Goal: Information Seeking & Learning: Learn about a topic

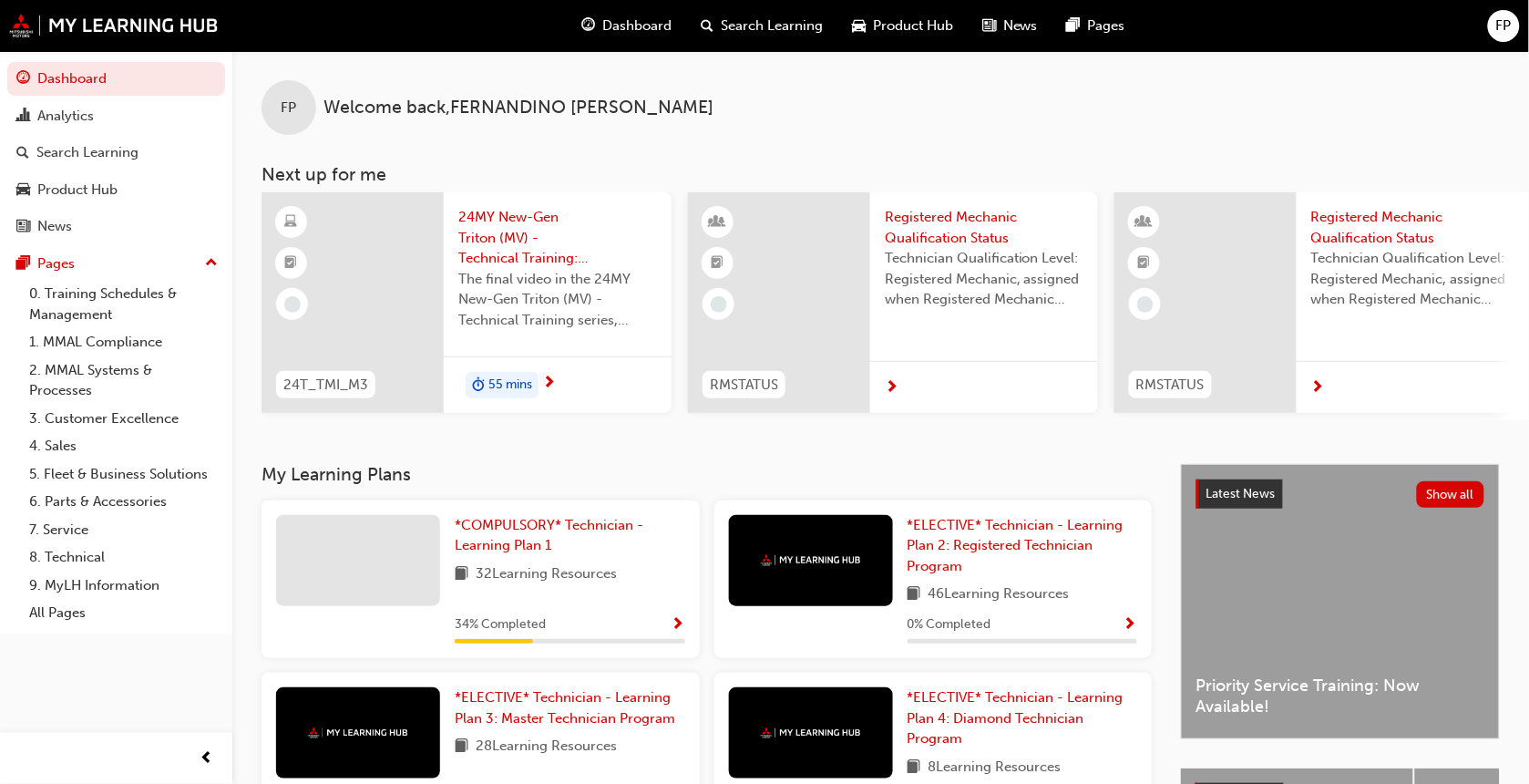
click at [507, 389] on span "55 mins" at bounding box center [511, 385] width 44 height 21
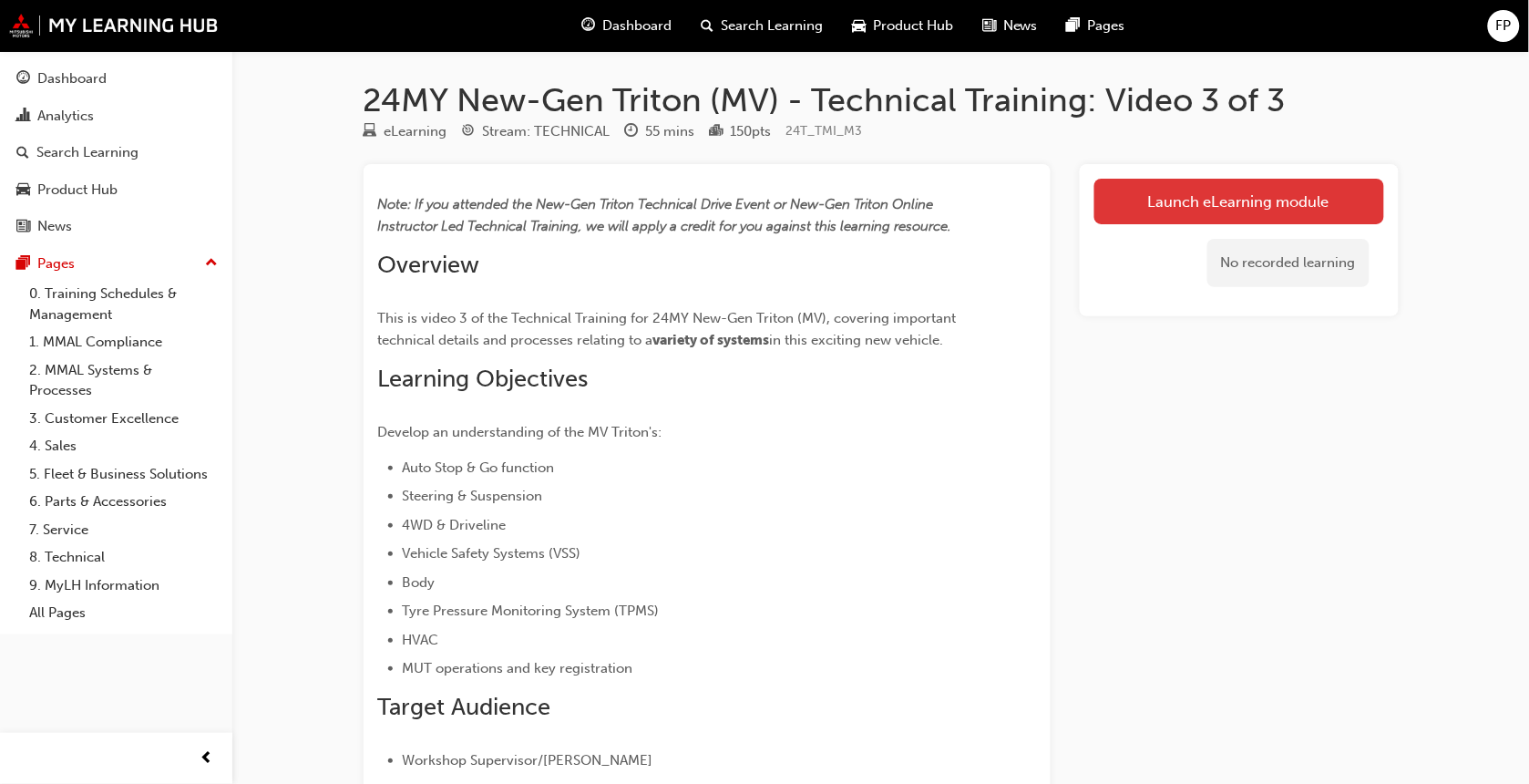
click at [1186, 200] on link "Launch eLearning module" at bounding box center [1239, 201] width 290 height 46
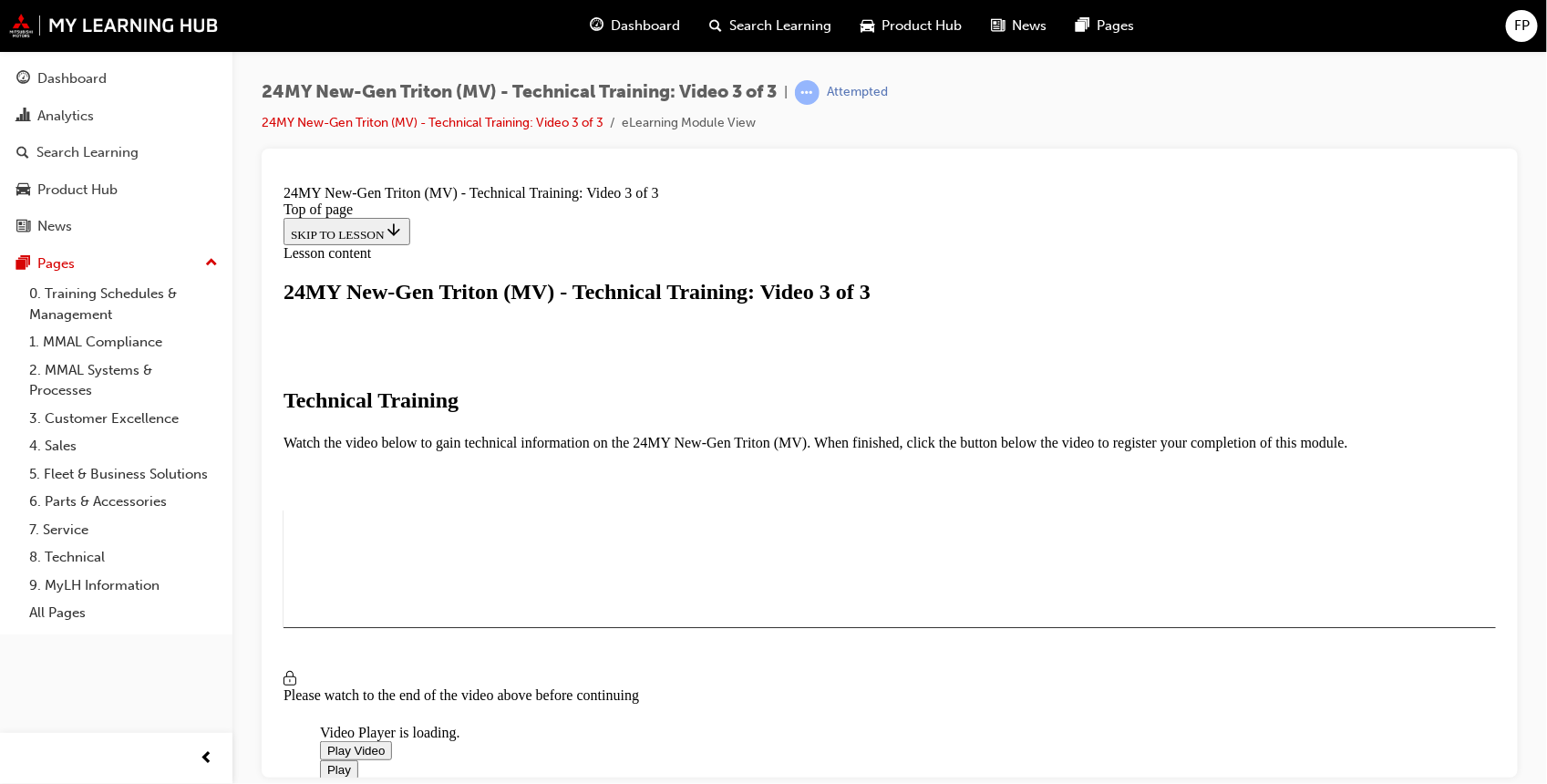
scroll to position [273, 0]
click at [326, 743] on span "Video player" at bounding box center [326, 749] width 0 height 14
click at [420, 567] on video "Video player" at bounding box center [455, 635] width 273 height 137
click at [326, 743] on span "Video player" at bounding box center [326, 749] width 0 height 14
click at [326, 762] on span "Video player" at bounding box center [326, 768] width 0 height 14
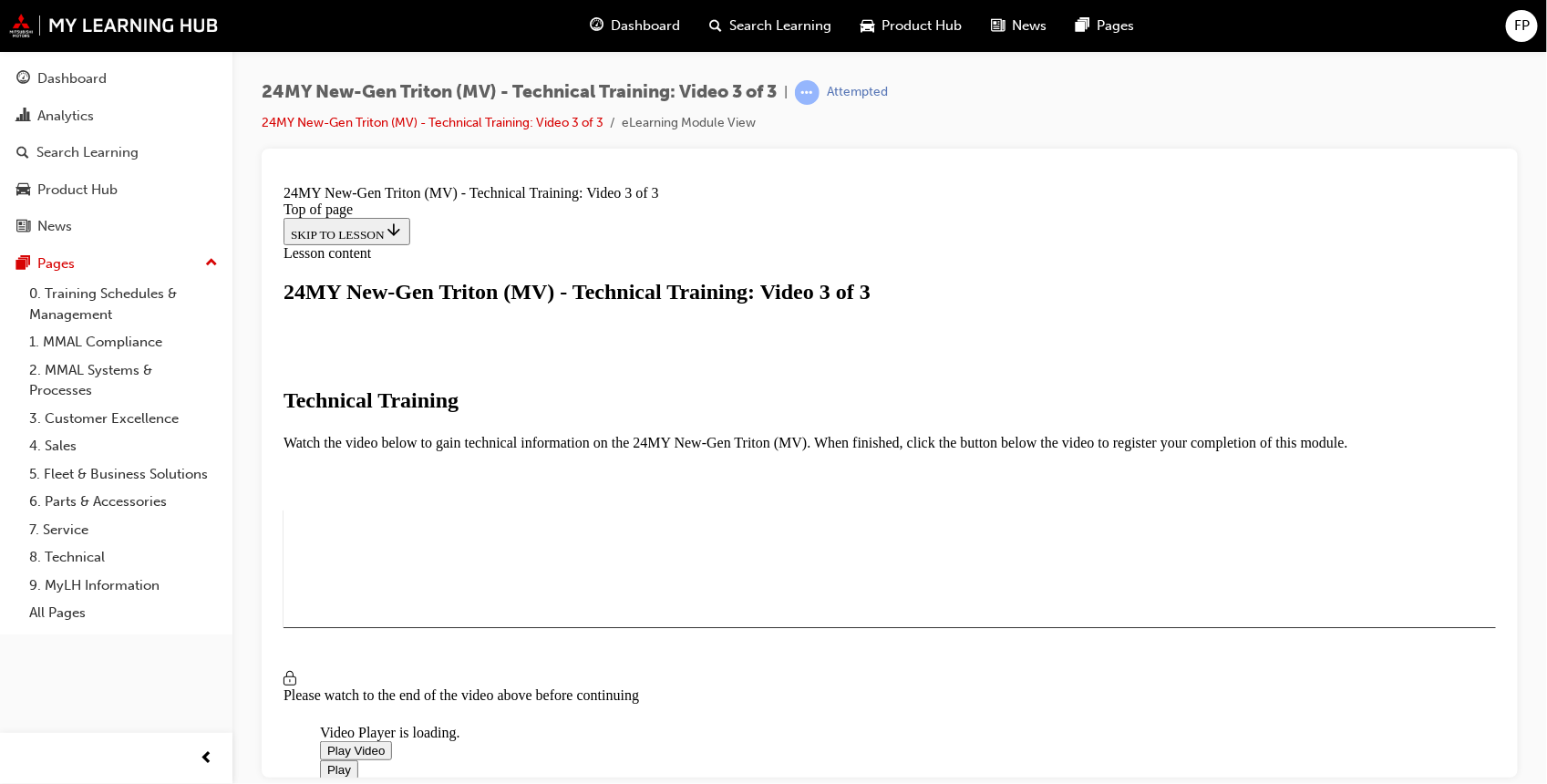
click at [326, 743] on span "Video player" at bounding box center [326, 749] width 0 height 14
click at [1018, 91] on div "24MY New-Gen Triton (MV) - Technical Training: Video 3 of 3 | Attempted 24MY Ne…" at bounding box center [890, 114] width 1256 height 69
